Goal: Check status: Check status

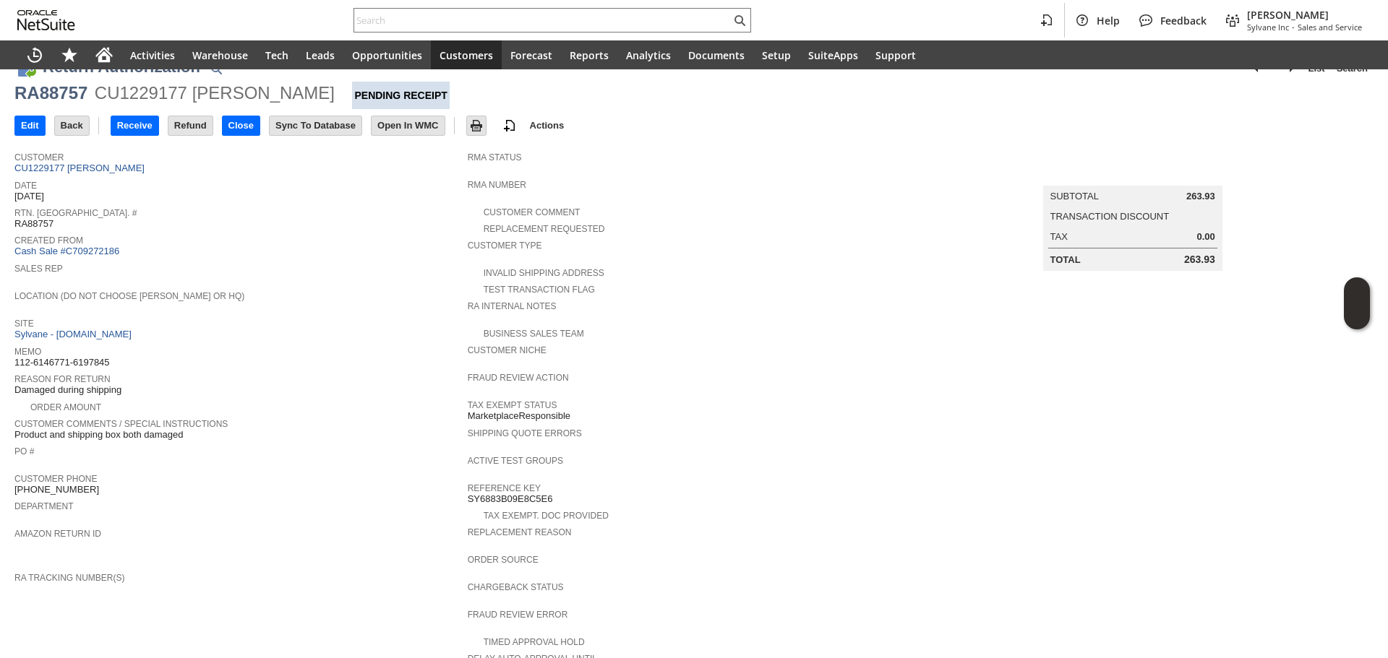
scroll to position [13, 0]
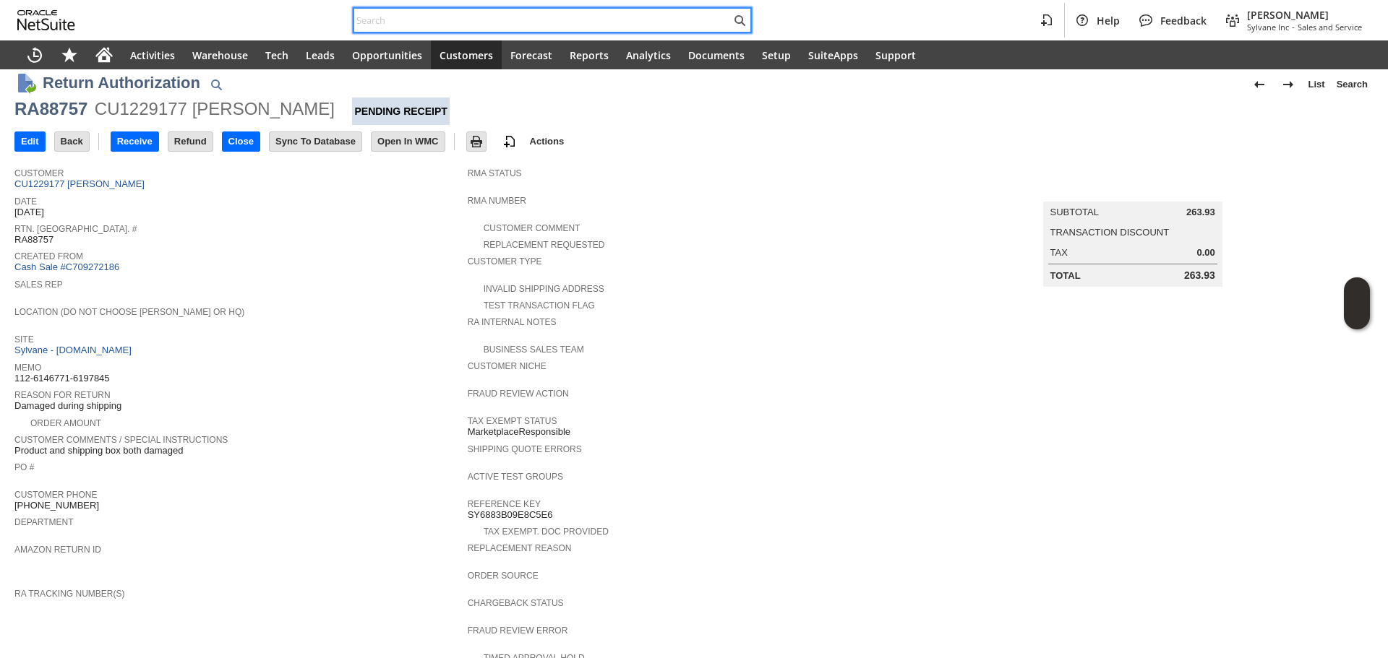
click at [410, 22] on input "text" at bounding box center [542, 20] width 377 height 17
paste input "6266767308"
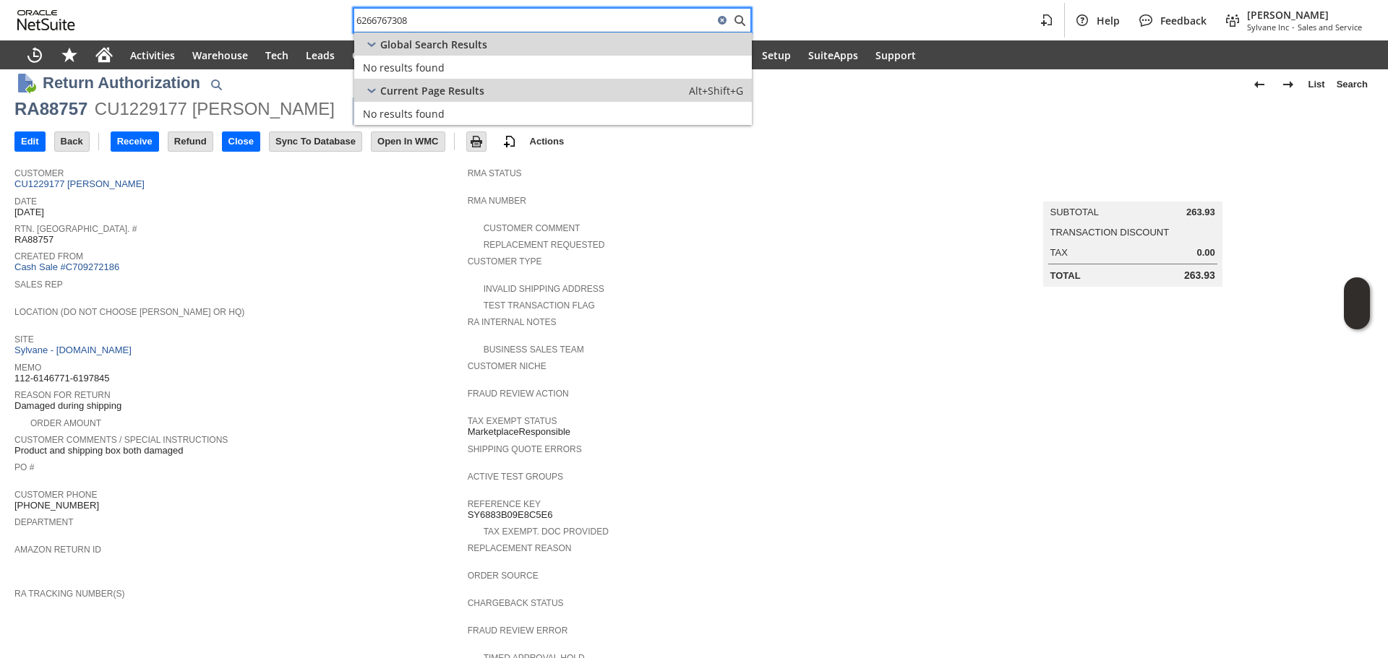
click at [517, 22] on input "6266767308" at bounding box center [533, 20] width 359 height 17
paste input "SY68949D04E7770"
paste input "text"
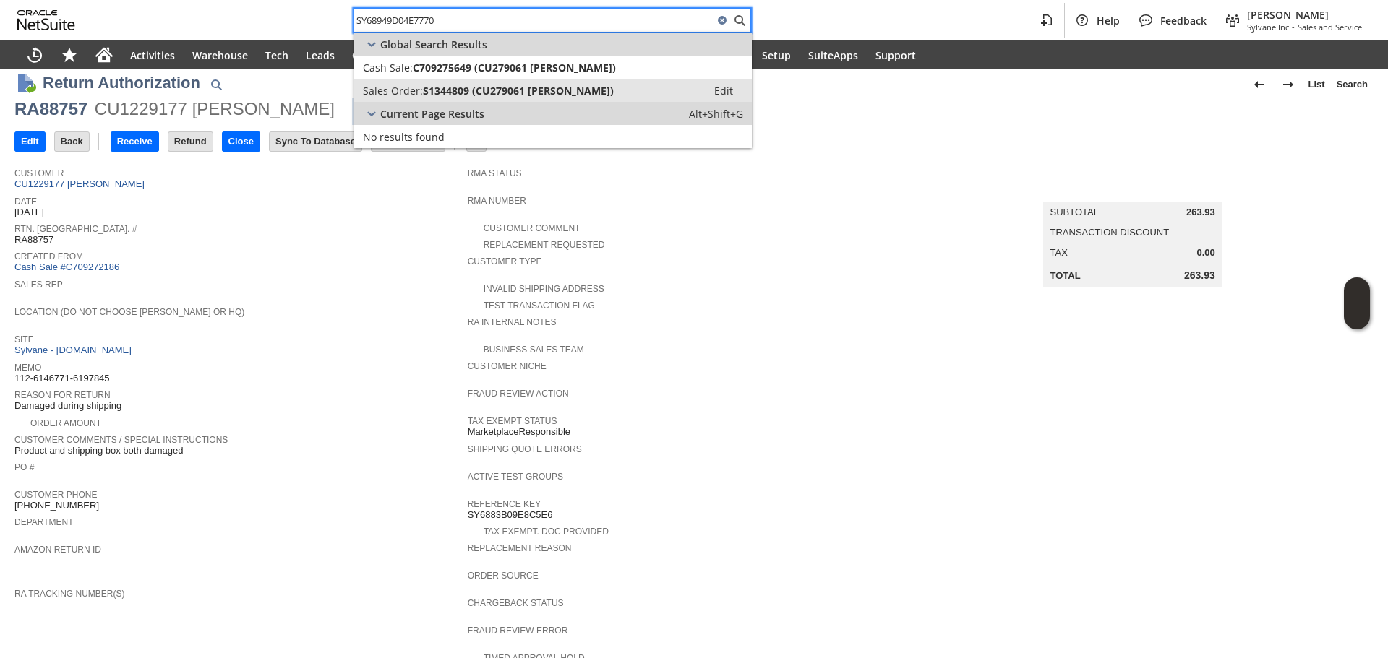
type input "SY68949D04E7770"
click at [525, 85] on span "S1344809 (CU279061 RICHARD SABO)" at bounding box center [518, 91] width 191 height 14
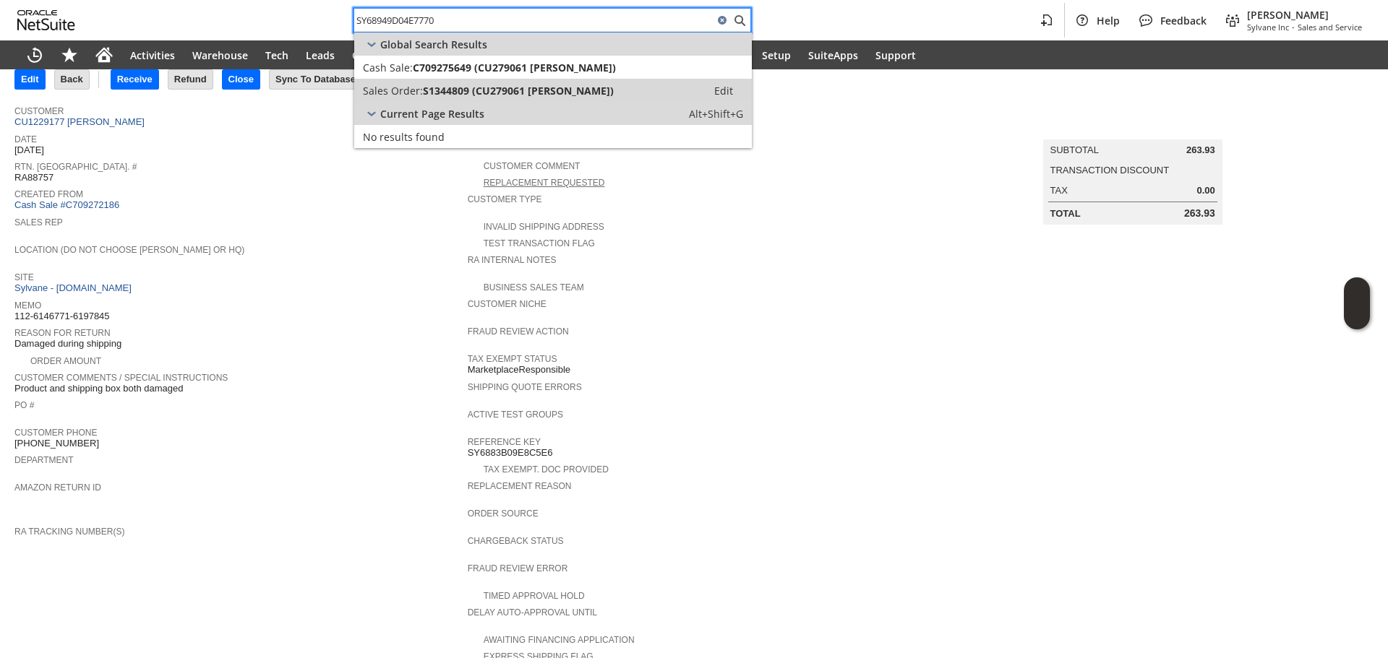
scroll to position [302, 0]
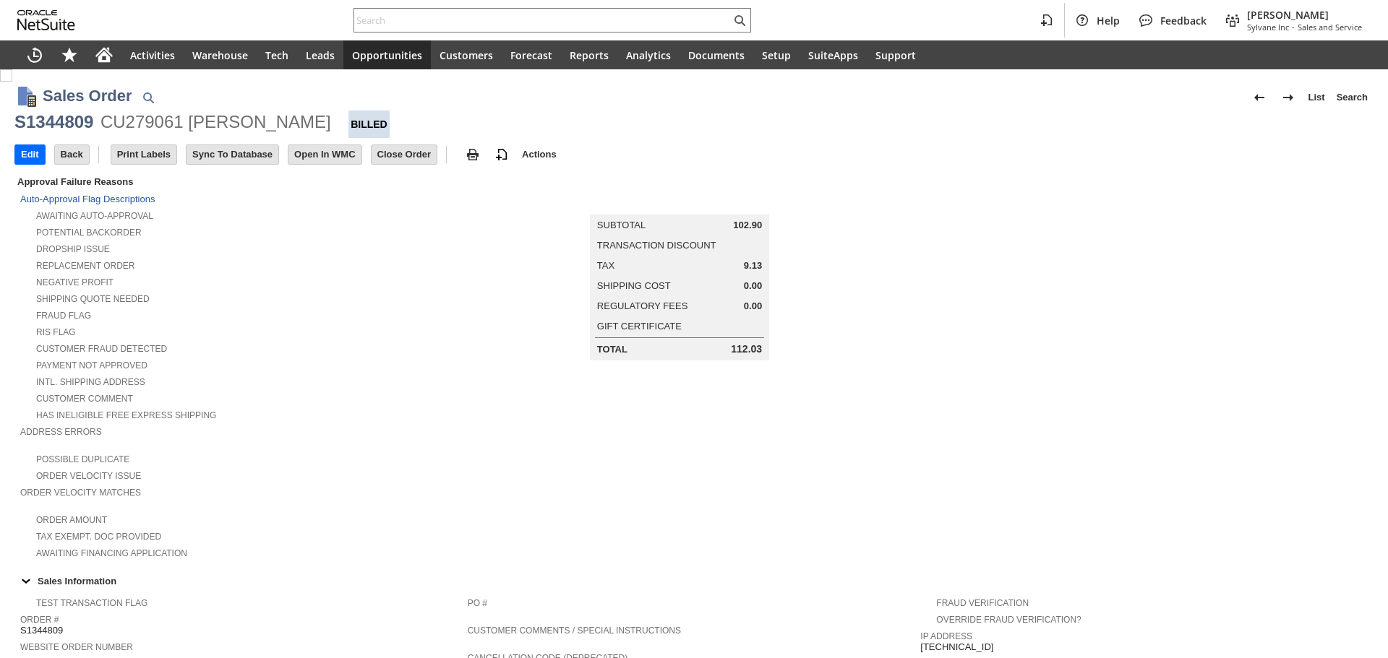
scroll to position [700, 0]
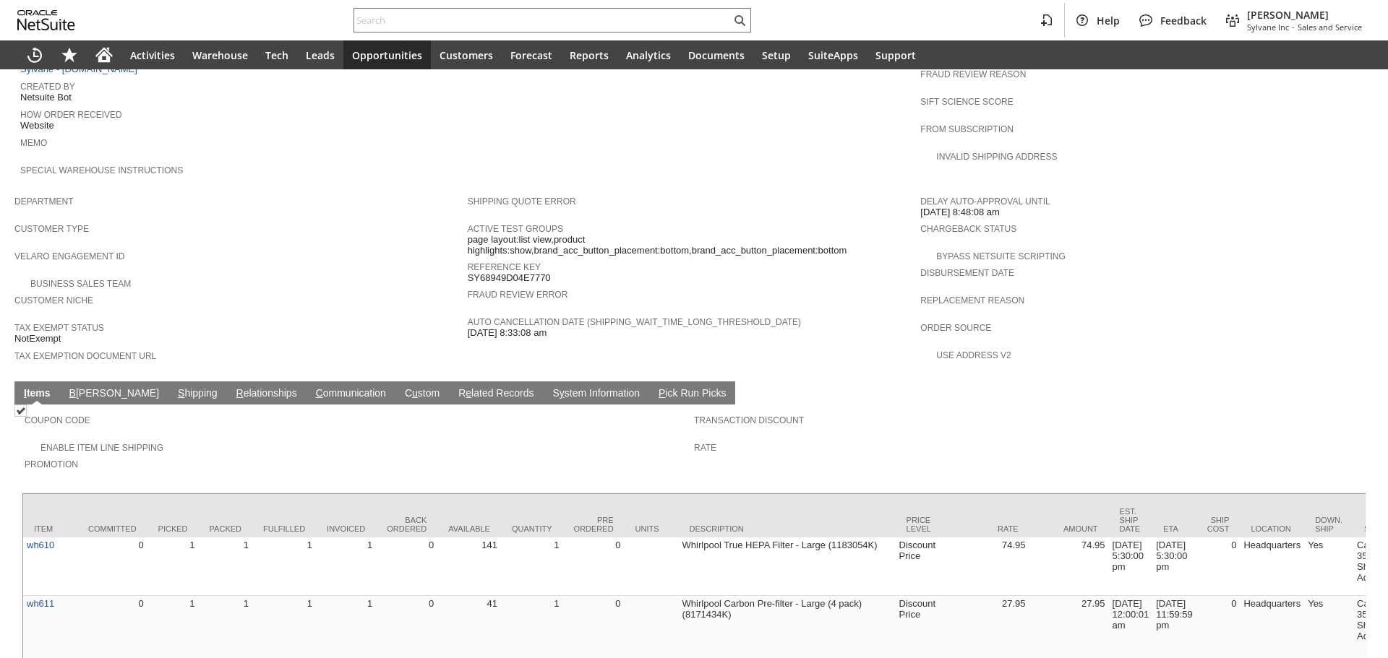
click at [168, 382] on td "S hipping" at bounding box center [197, 393] width 59 height 23
click at [174, 387] on link "S hipping" at bounding box center [197, 394] width 47 height 14
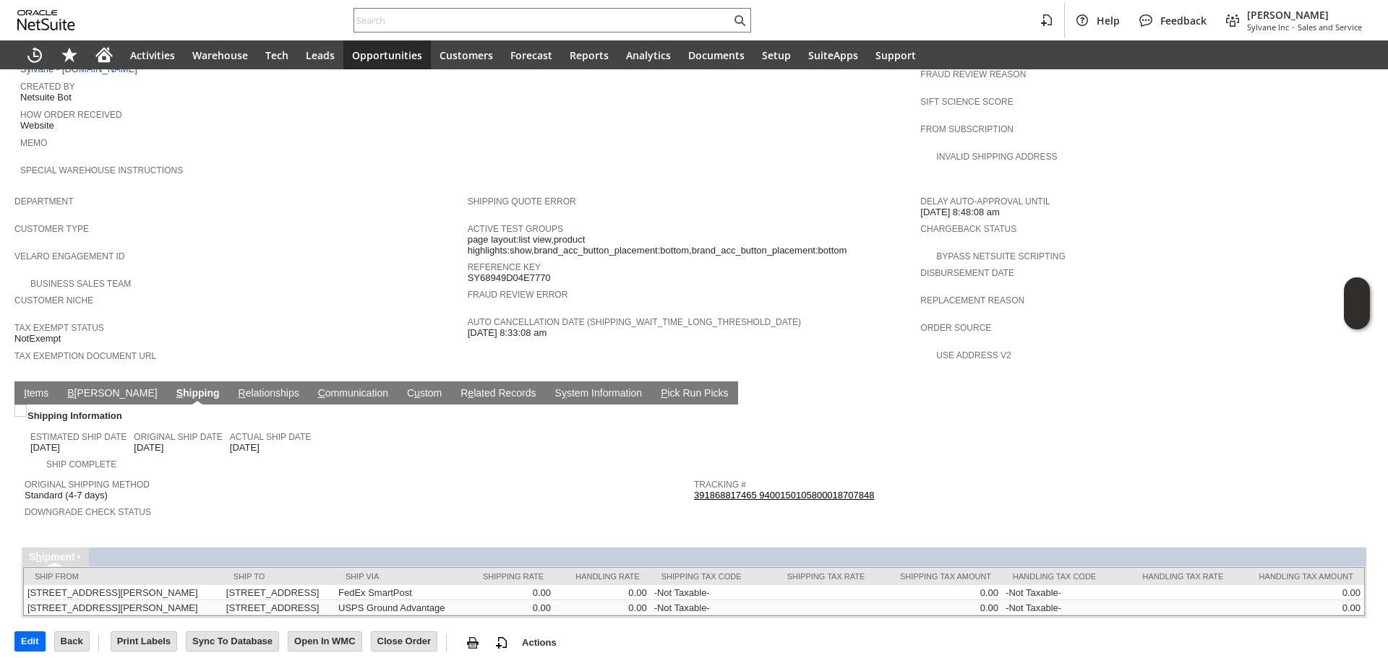
click at [835, 490] on link "391868817465 9400150105800018707848" at bounding box center [784, 495] width 180 height 11
drag, startPoint x: 872, startPoint y: 459, endPoint x: 790, endPoint y: 460, distance: 82.4
click at [790, 476] on div "Tracking # 391868817465 9400150105800018707848" at bounding box center [1025, 489] width 662 height 26
click at [892, 503] on span "Return Tracking #" at bounding box center [1025, 510] width 662 height 14
copy table "Tracking # 391868817465"
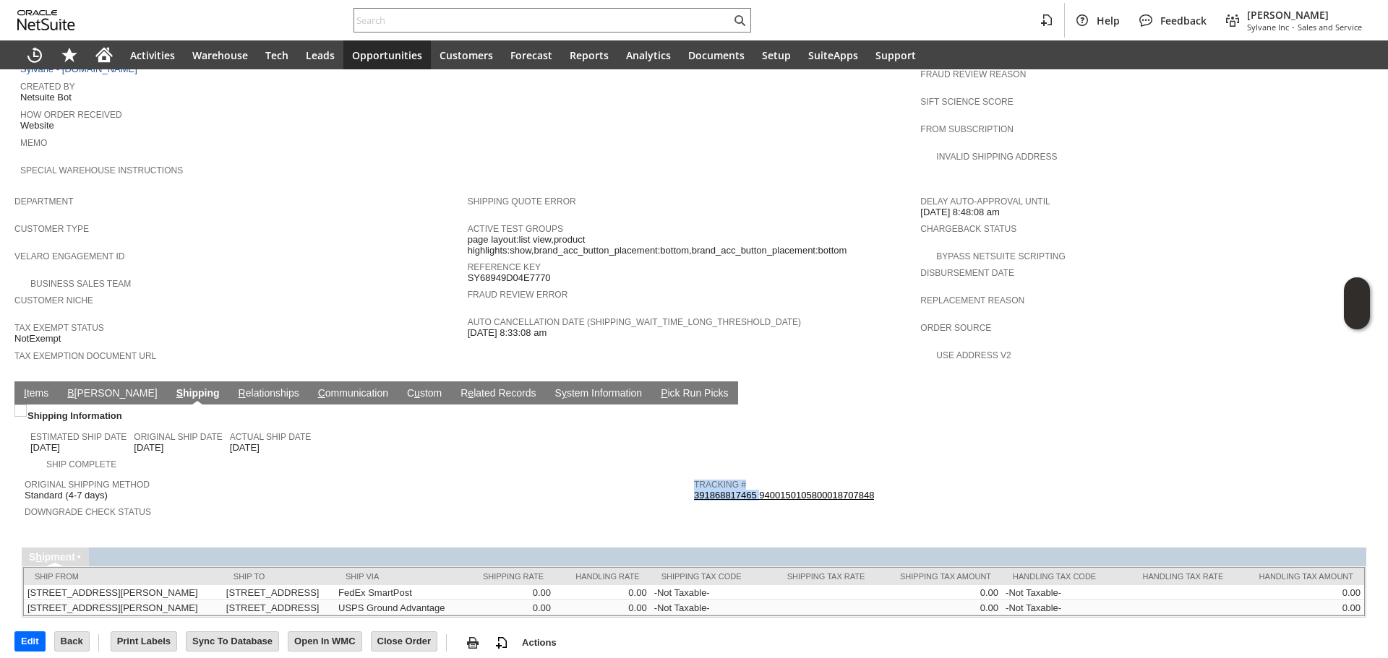
drag, startPoint x: 888, startPoint y: 469, endPoint x: 751, endPoint y: 444, distance: 139.6
click at [755, 472] on tbody "Tracking # 391868817465 9400150105800018707848 Return Tracking #" at bounding box center [1028, 496] width 669 height 48
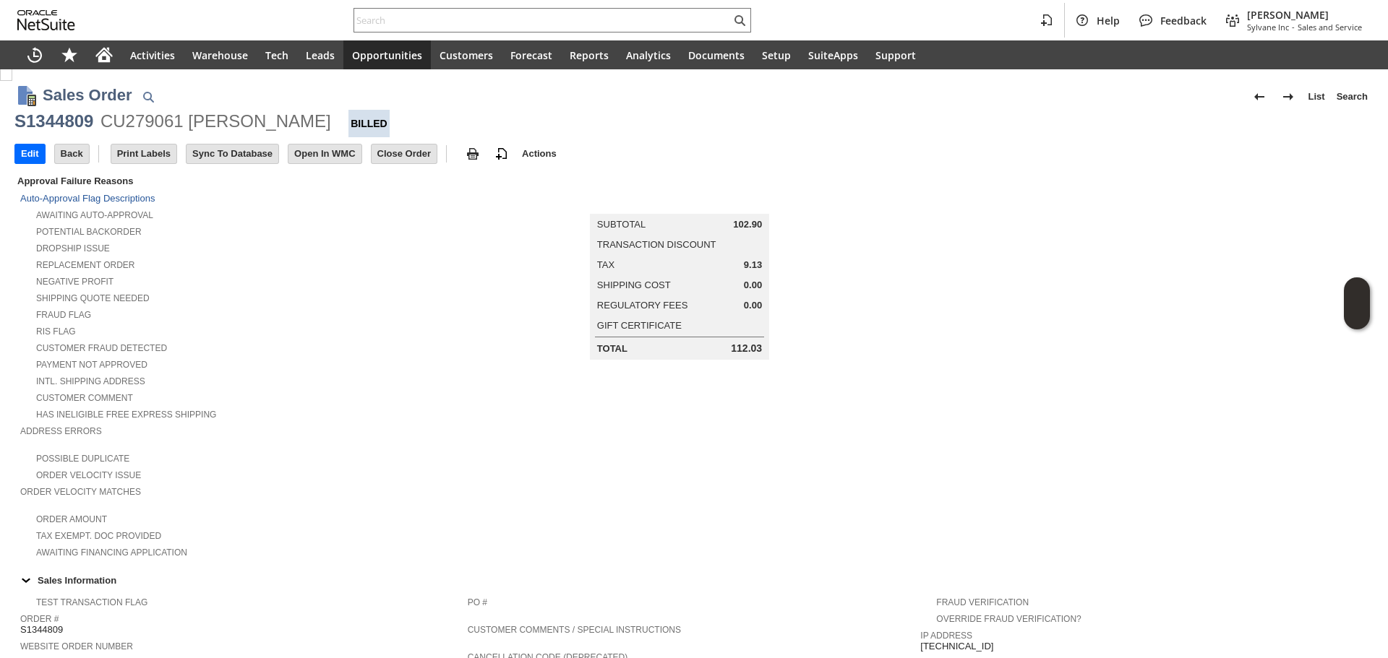
scroll to position [0, 0]
click at [152, 119] on div "CU279061 [PERSON_NAME]" at bounding box center [215, 122] width 231 height 23
copy div "CU279061"
